Goal: Task Accomplishment & Management: Manage account settings

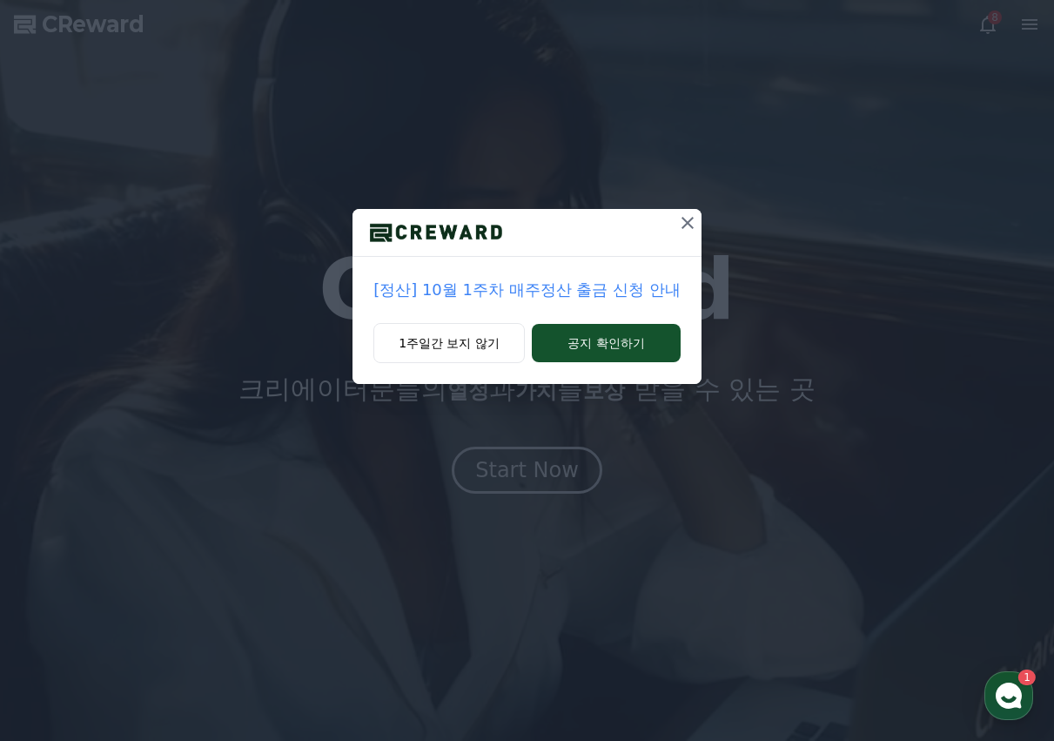
click at [683, 226] on icon at bounding box center [687, 223] width 12 height 12
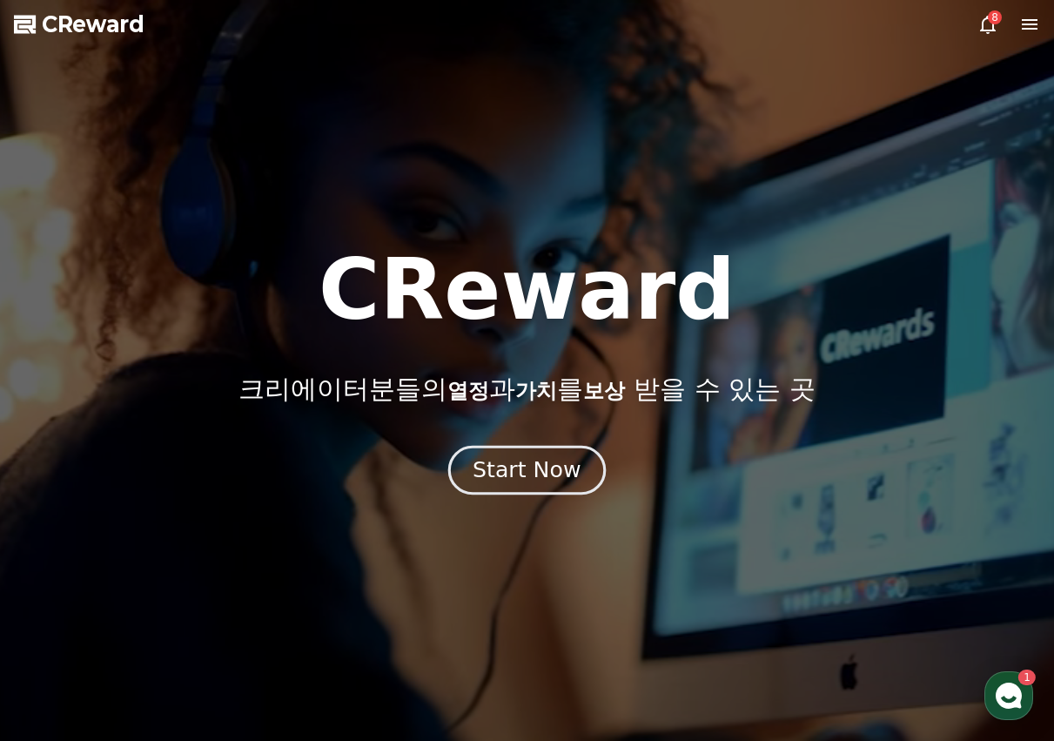
click at [554, 477] on div "Start Now" at bounding box center [527, 470] width 108 height 30
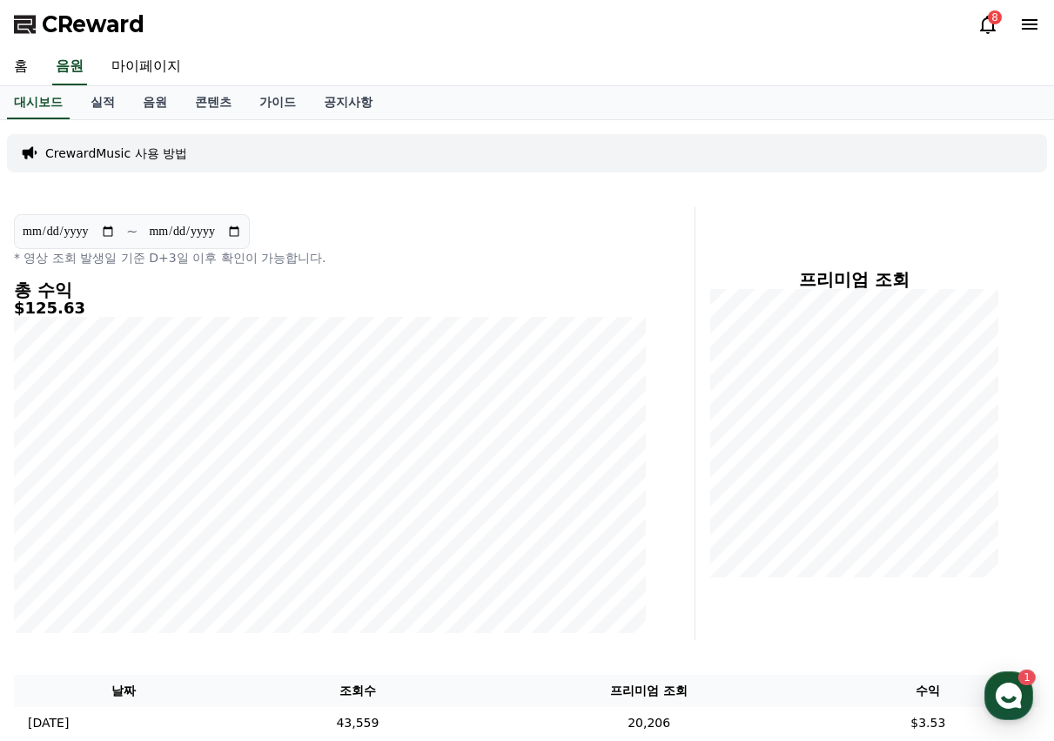
drag, startPoint x: 972, startPoint y: 37, endPoint x: 981, endPoint y: 31, distance: 10.1
click at [972, 37] on div "CReward 8" at bounding box center [527, 24] width 1054 height 49
click at [984, 28] on icon at bounding box center [987, 24] width 21 height 21
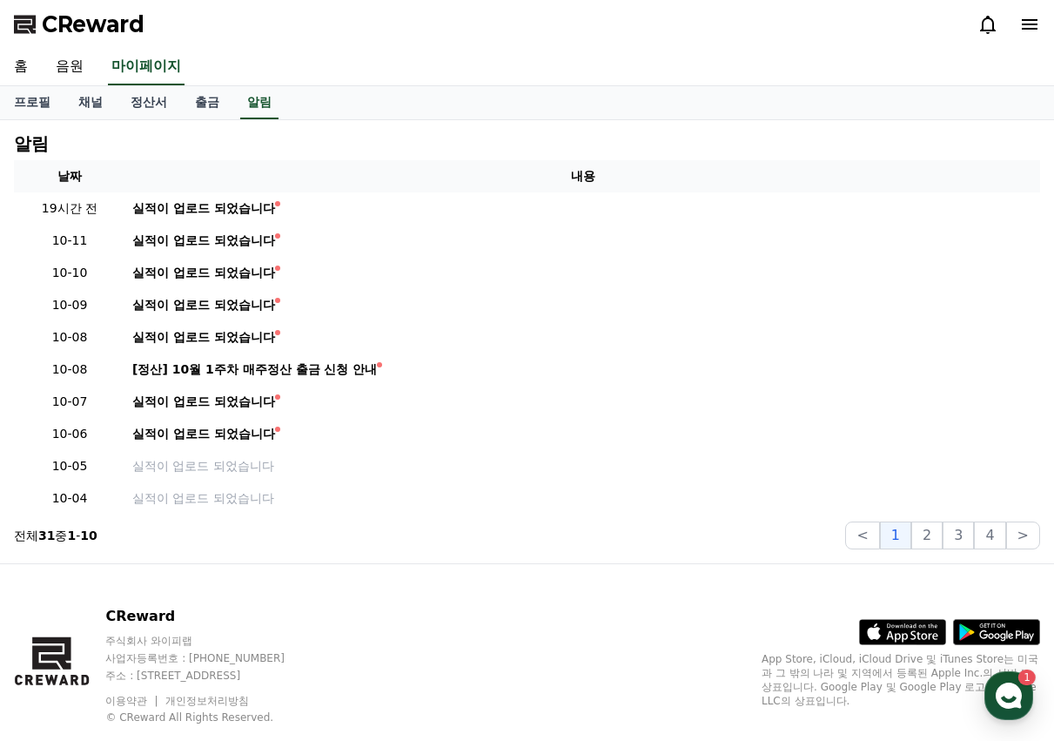
click at [988, 28] on icon at bounding box center [987, 24] width 21 height 21
click at [88, 111] on link "채널" at bounding box center [90, 102] width 52 height 33
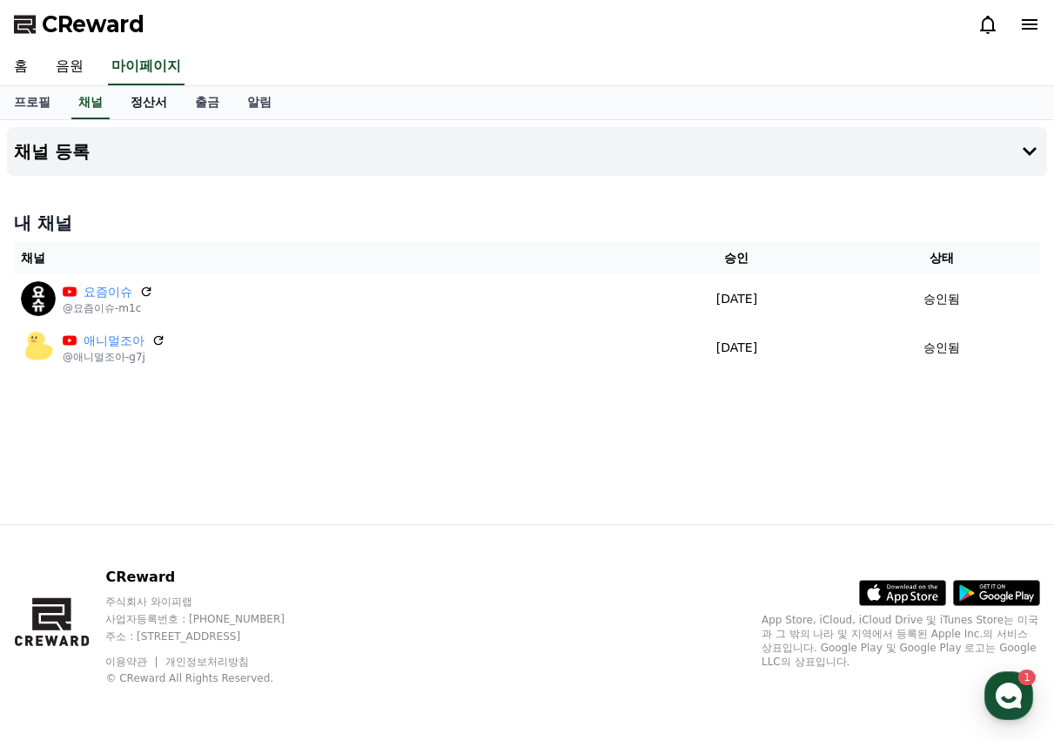
click at [138, 104] on link "정산서" at bounding box center [149, 102] width 64 height 33
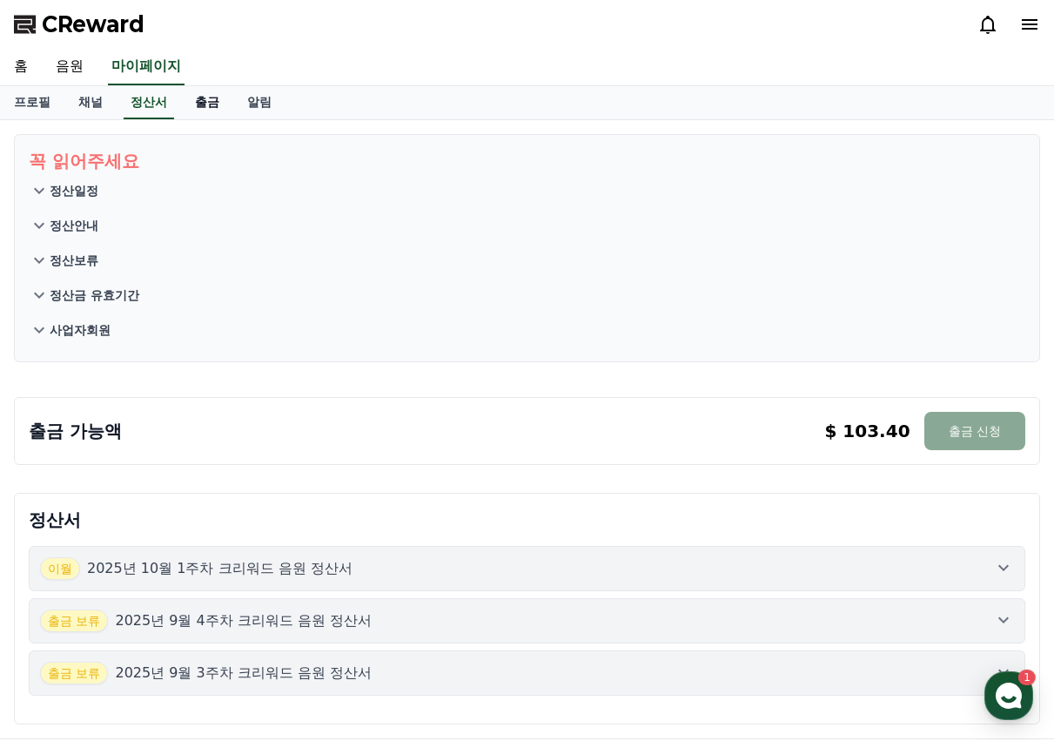
click at [212, 105] on link "출금" at bounding box center [207, 102] width 52 height 33
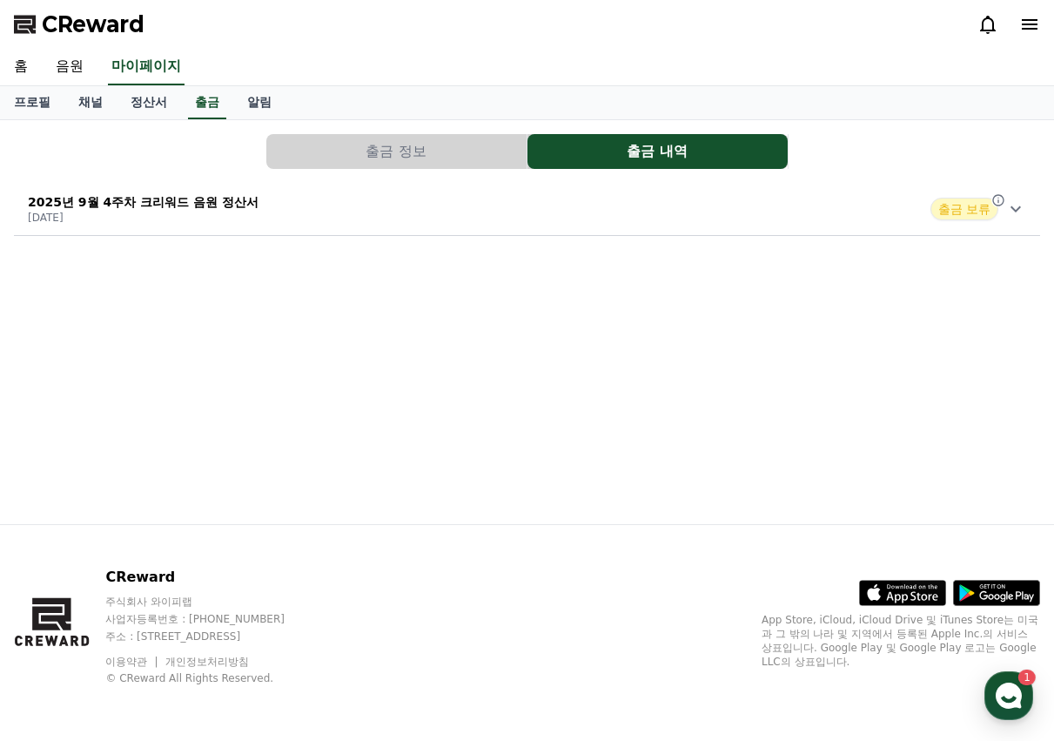
click at [399, 168] on button "출금 정보" at bounding box center [396, 151] width 260 height 35
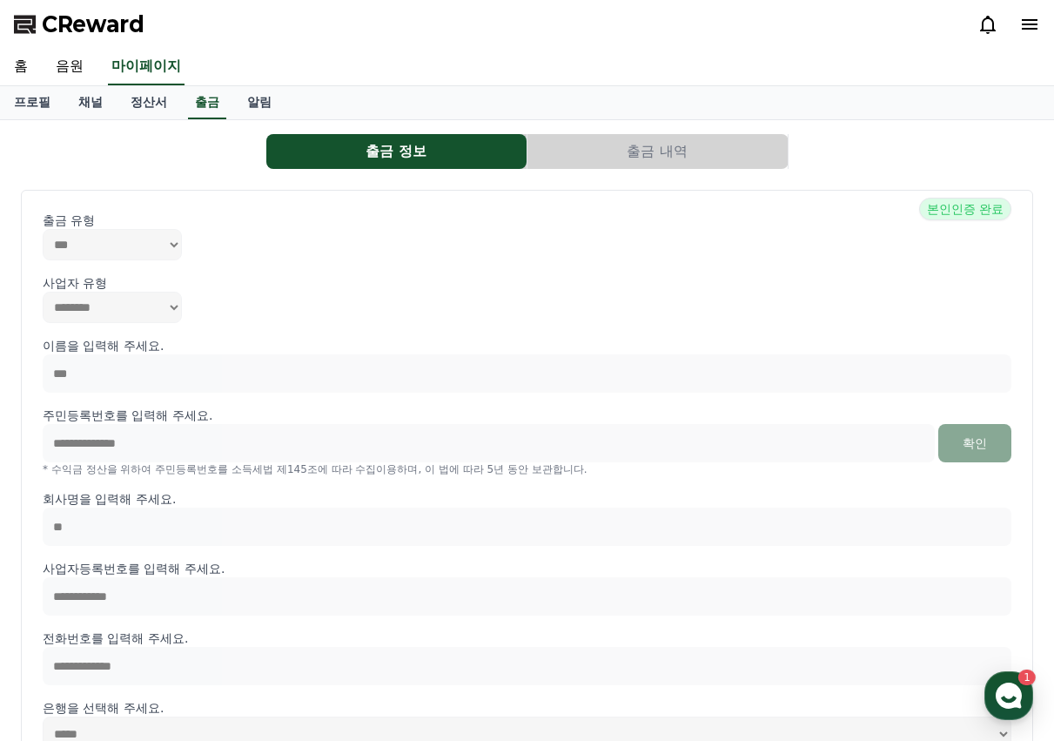
click at [708, 149] on button "출금 내역" at bounding box center [657, 151] width 260 height 35
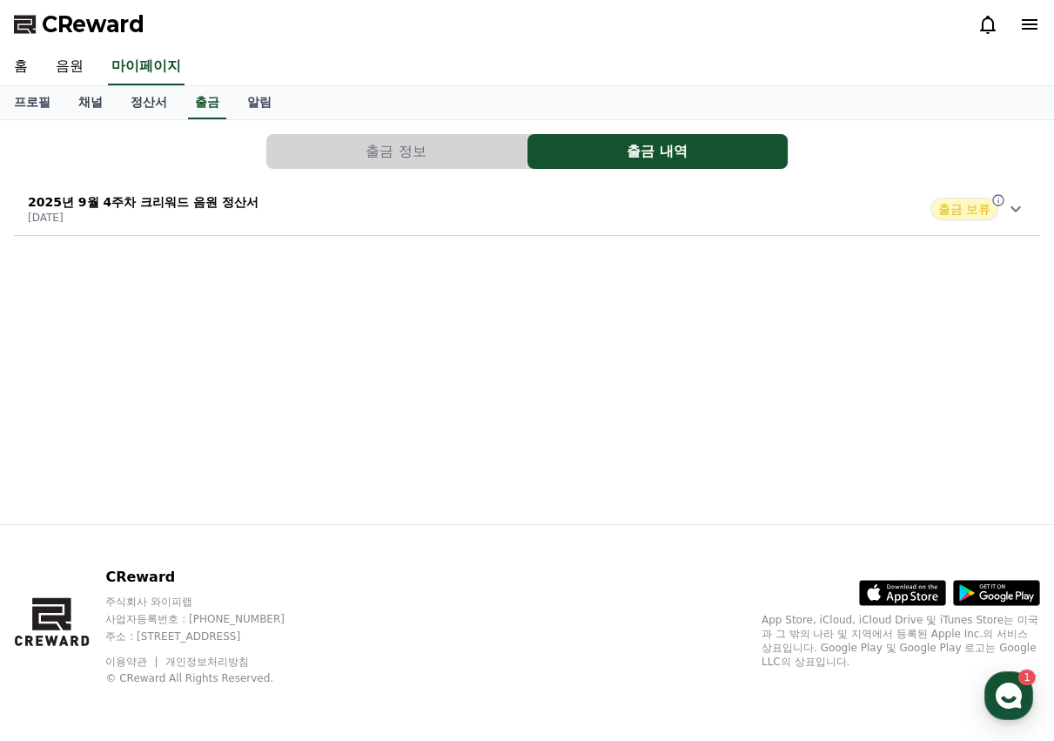
click at [1017, 223] on div "2025년 9월 4주차 크리워드 음원 정산서 [DATE] 출금 보류" at bounding box center [527, 208] width 1026 height 45
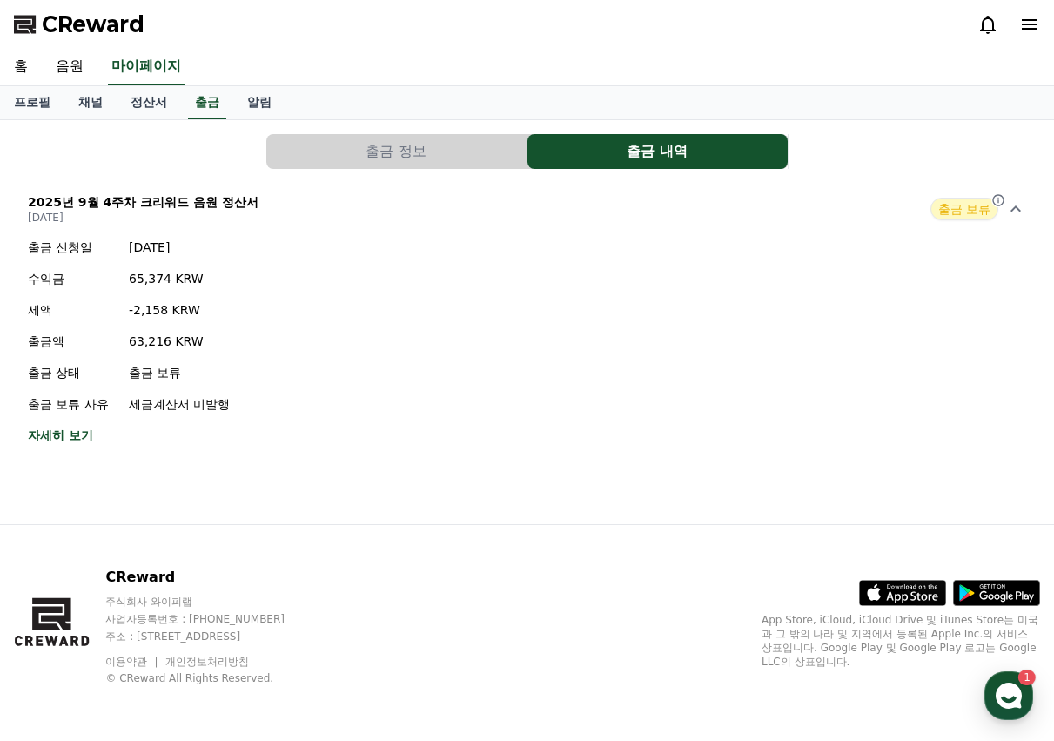
click at [42, 438] on link "자세히 보기" at bounding box center [129, 434] width 202 height 17
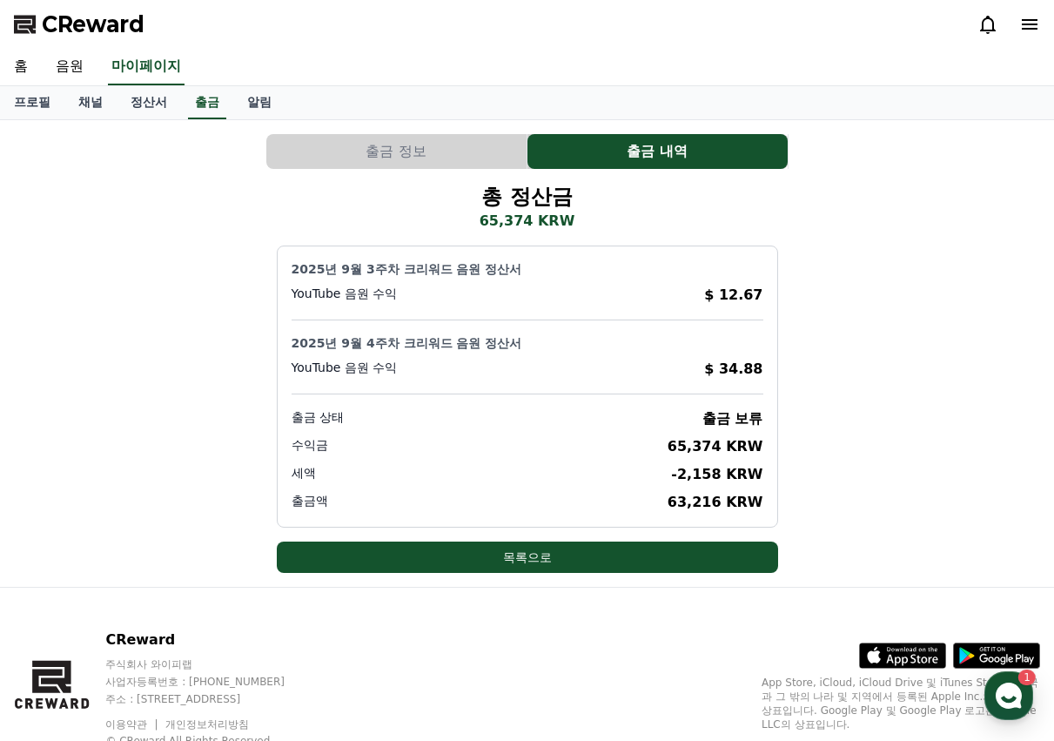
click at [602, 395] on div "2025년 9월 3주차 크리워드 음원 정산서 YouTube 음원 수익 $ 12.67 2025년 9월 4주차 크리워드 음원 정산서 YouTube…" at bounding box center [527, 386] width 501 height 282
drag, startPoint x: 719, startPoint y: 413, endPoint x: 677, endPoint y: 486, distance: 84.2
click at [719, 414] on p "출금 보류" at bounding box center [732, 418] width 61 height 21
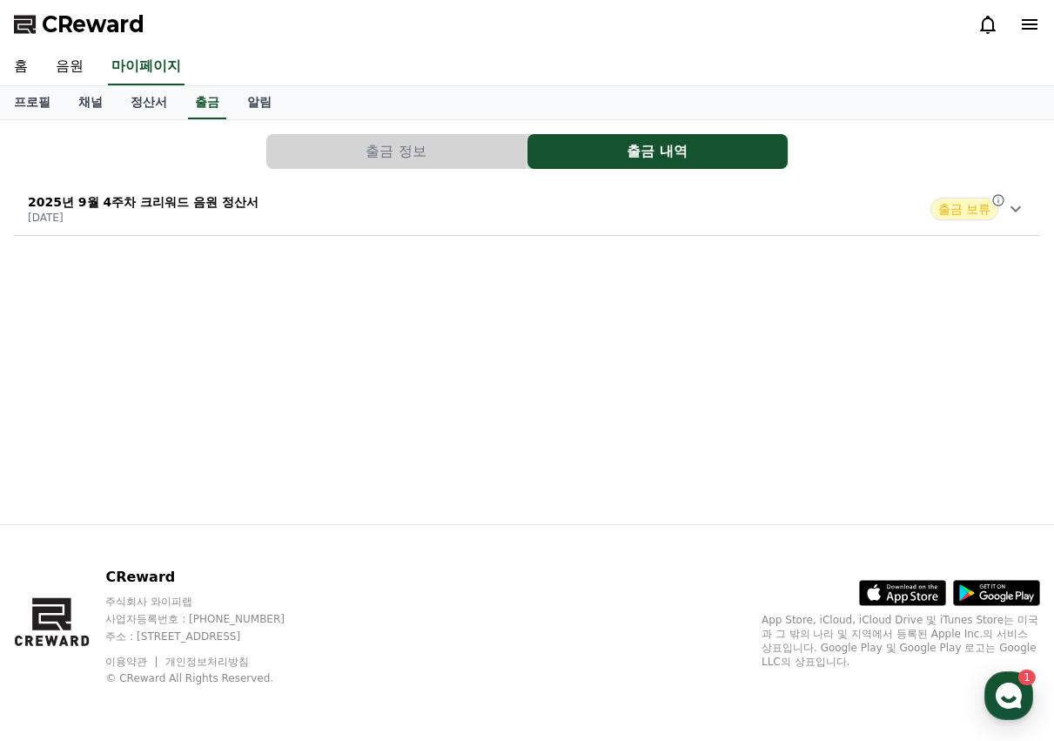
click at [949, 207] on span "출금 보류" at bounding box center [964, 209] width 68 height 23
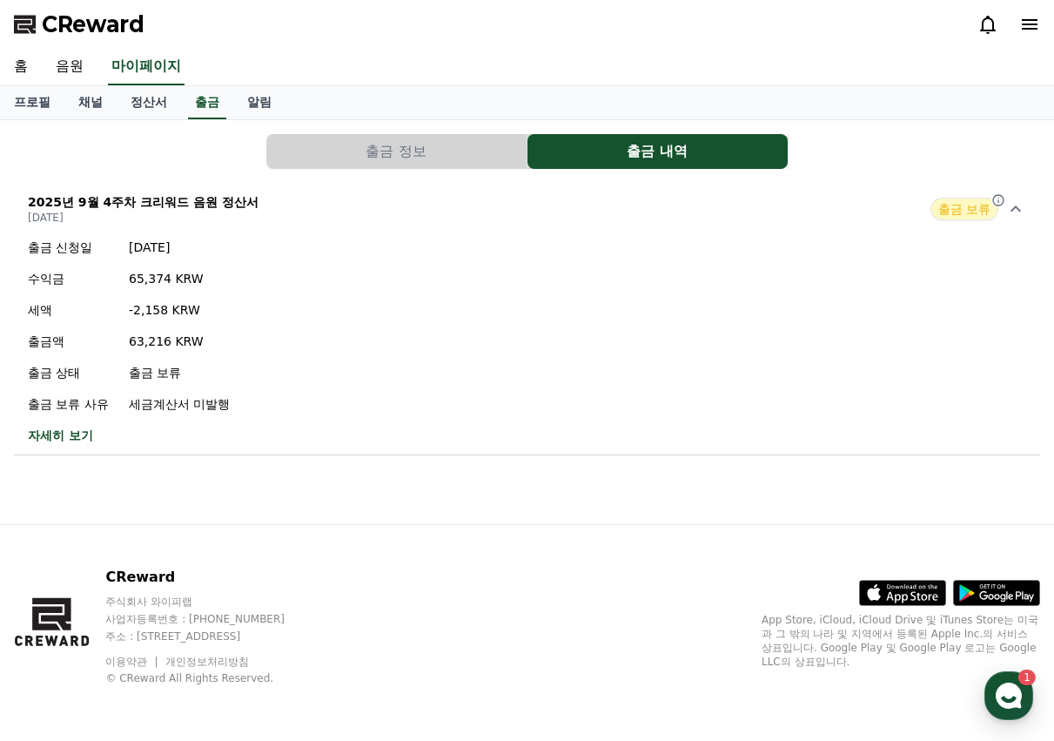
click at [205, 408] on p "세금계산서 미발행" at bounding box center [179, 403] width 101 height 17
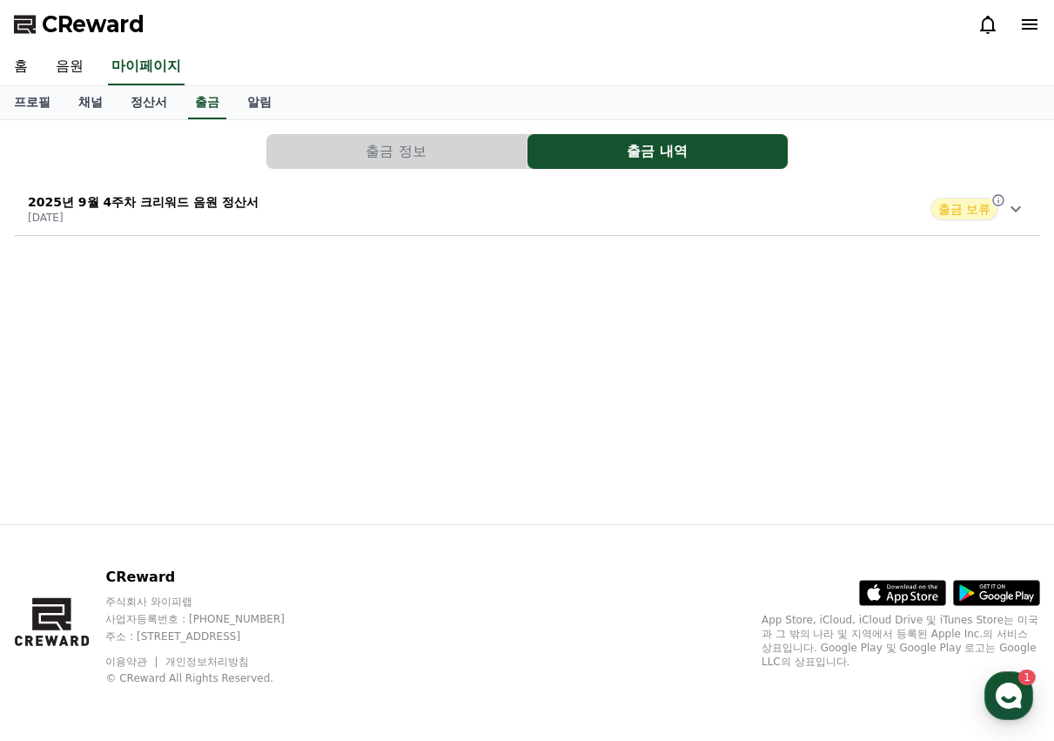
click at [222, 204] on p "2025년 9월 4주차 크리워드 음원 정산서" at bounding box center [143, 201] width 231 height 17
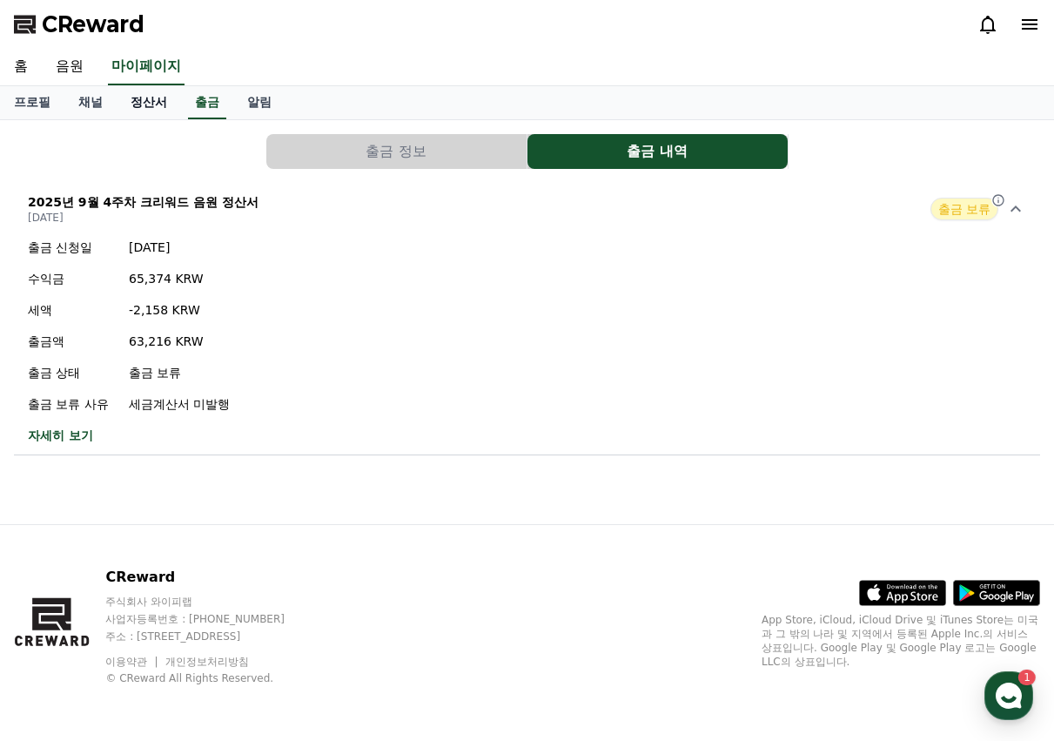
click at [152, 101] on link "정산서" at bounding box center [149, 102] width 64 height 33
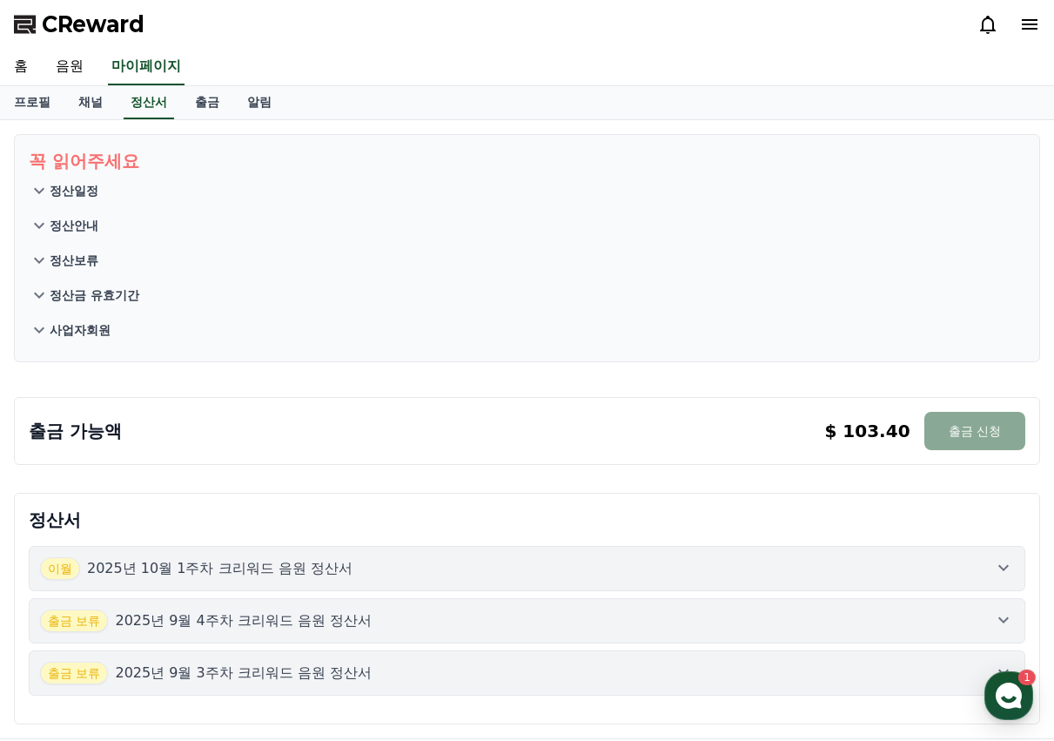
drag, startPoint x: 39, startPoint y: 265, endPoint x: 54, endPoint y: 263, distance: 15.0
click at [39, 265] on icon at bounding box center [39, 260] width 21 height 21
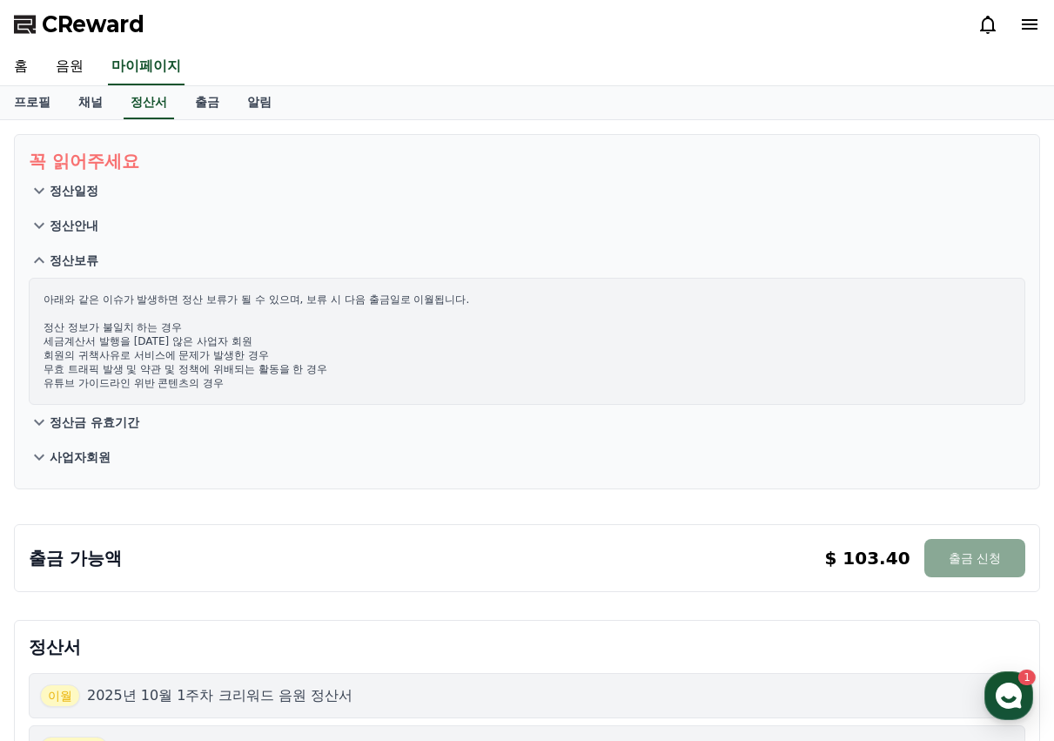
click at [42, 455] on icon at bounding box center [39, 456] width 21 height 21
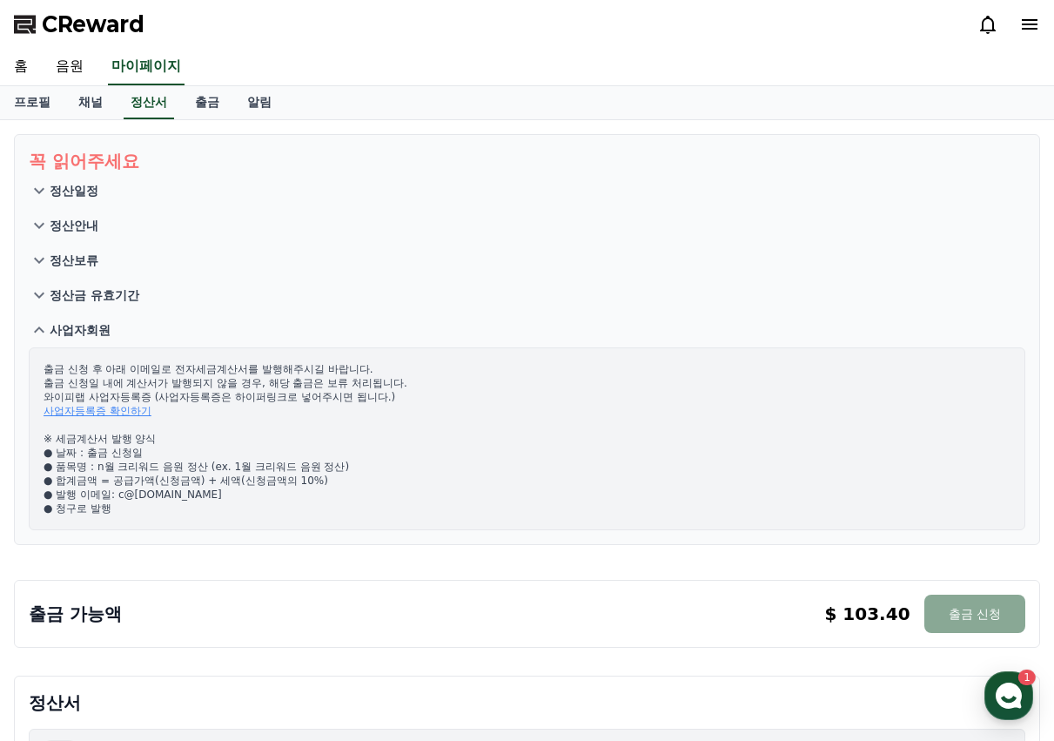
click at [114, 425] on p "출금 신청 후 아래 이메일로 전자세금계산서를 발행해주시길 바랍니다. 출금 신청일 내에 계산서가 발행되지 않을 경우, 해당 출금은 보류 처리됩니…" at bounding box center [527, 438] width 967 height 153
click at [115, 415] on link "사업자등록증 확인하기" at bounding box center [98, 411] width 108 height 12
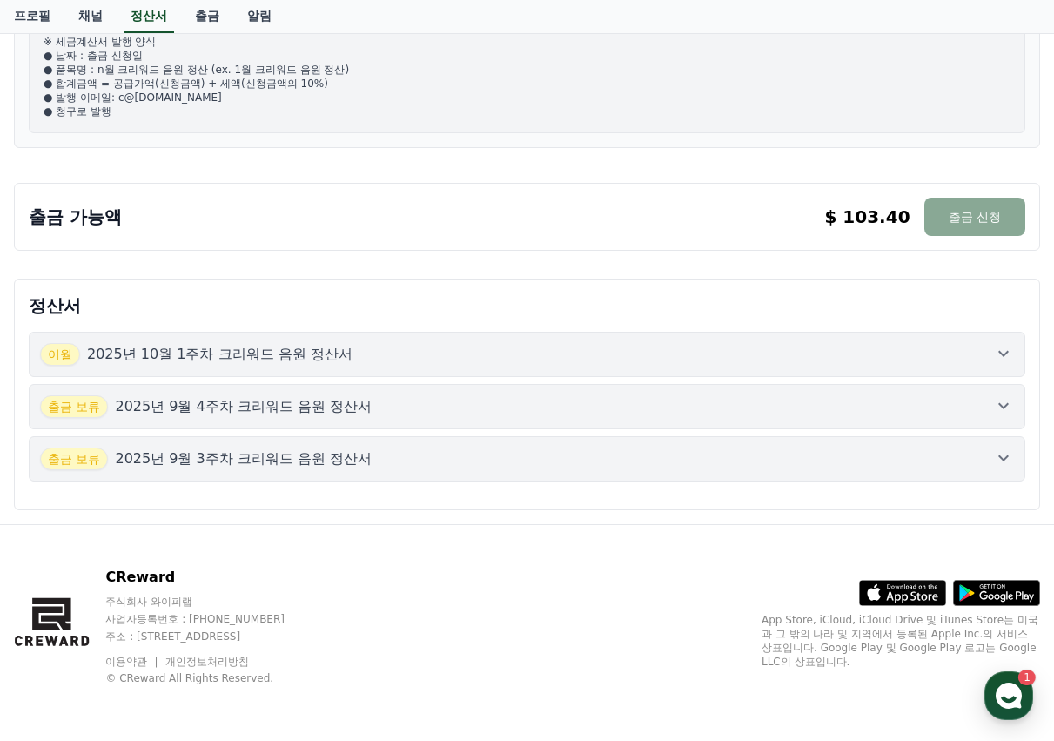
scroll to position [49, 0]
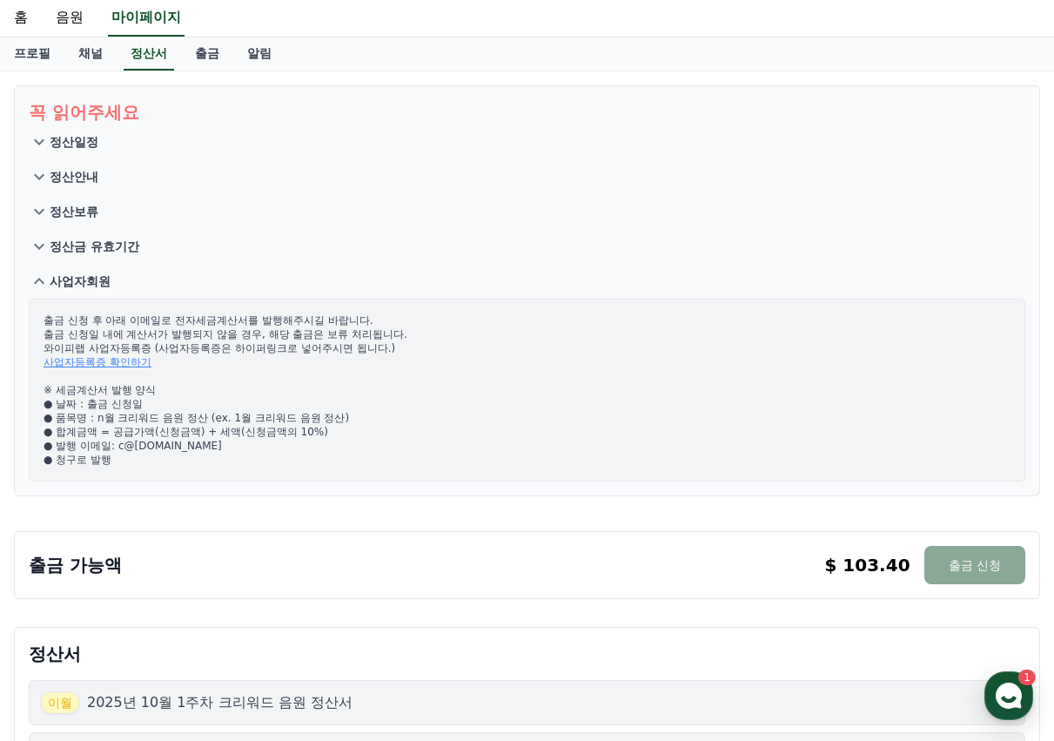
click at [472, 493] on section "꼭 읽어주세요 정산일정 정산안내 정산보류 정산금 유효기간 사업자회원 출금 신청 후 아래 이메일로 전자세금계산서를 발행해주시길 바랍니다. 출금 …" at bounding box center [527, 290] width 1026 height 411
